Goal: Information Seeking & Learning: Learn about a topic

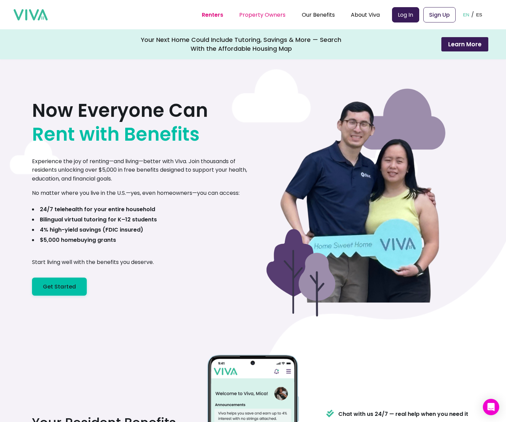
click at [262, 17] on link "Property Owners" at bounding box center [262, 15] width 46 height 8
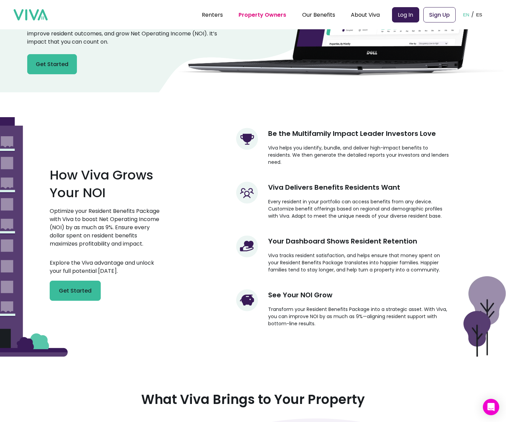
scroll to position [128, 0]
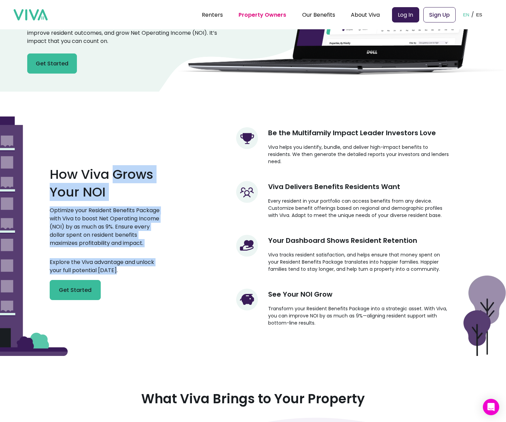
drag, startPoint x: 113, startPoint y: 170, endPoint x: 146, endPoint y: 269, distance: 104.8
click at [146, 269] on div "How Viva Grows Your NOI Optimize your Resident Benefits Package with Viva to bo…" at bounding box center [106, 226] width 113 height 147
click at [146, 269] on p "Explore the Viva advantage and unlock your full potential [DATE]." at bounding box center [106, 266] width 113 height 16
drag, startPoint x: 146, startPoint y: 269, endPoint x: 73, endPoint y: 163, distance: 128.7
click at [73, 163] on div "How Viva Grows Your NOI Optimize your Resident Benefits Package with Viva to bo…" at bounding box center [106, 226] width 113 height 147
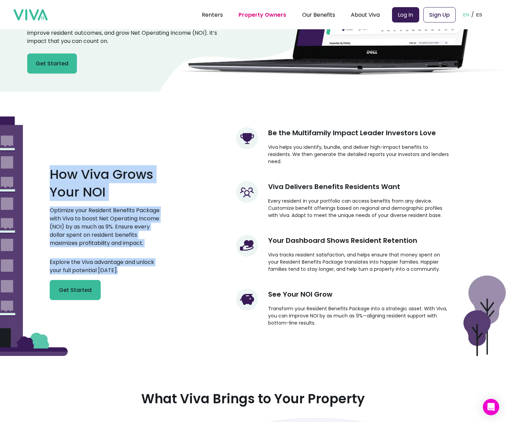
click at [73, 163] on div "How Viva Grows Your NOI Optimize your Resident Benefits Package with Viva to bo…" at bounding box center [106, 226] width 113 height 147
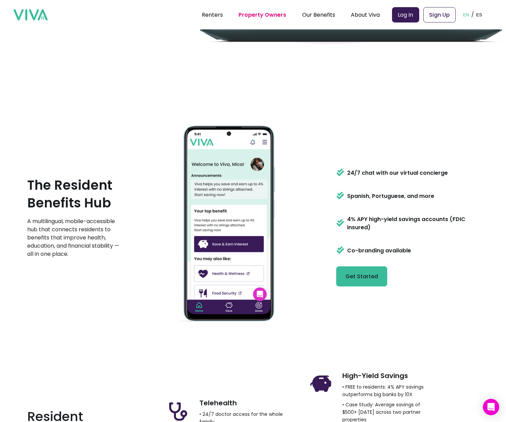
scroll to position [757, 0]
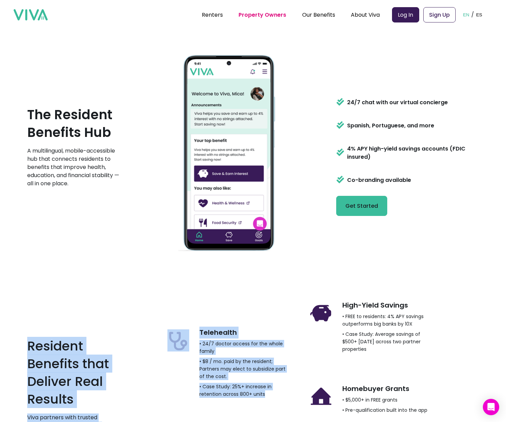
drag, startPoint x: 96, startPoint y: 320, endPoint x: 183, endPoint y: 401, distance: 119.3
click at [183, 401] on div "Resident Benefits that Deliver Real Results Viva partners with trusted provider…" at bounding box center [230, 409] width 407 height 237
click at [183, 401] on div "Telehealth • 24/7 doctor access for the whole family • $8 / mo. paid by the res…" at bounding box center [226, 365] width 129 height 83
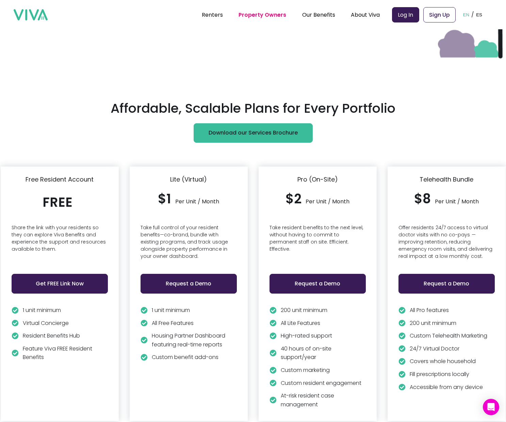
scroll to position [1615, 0]
